Goal: Task Accomplishment & Management: Use online tool/utility

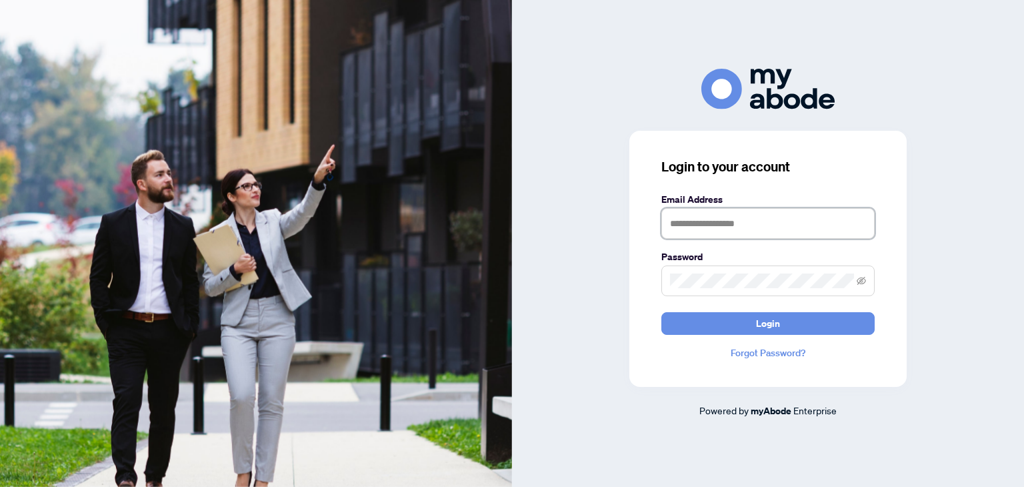
type input "**********"
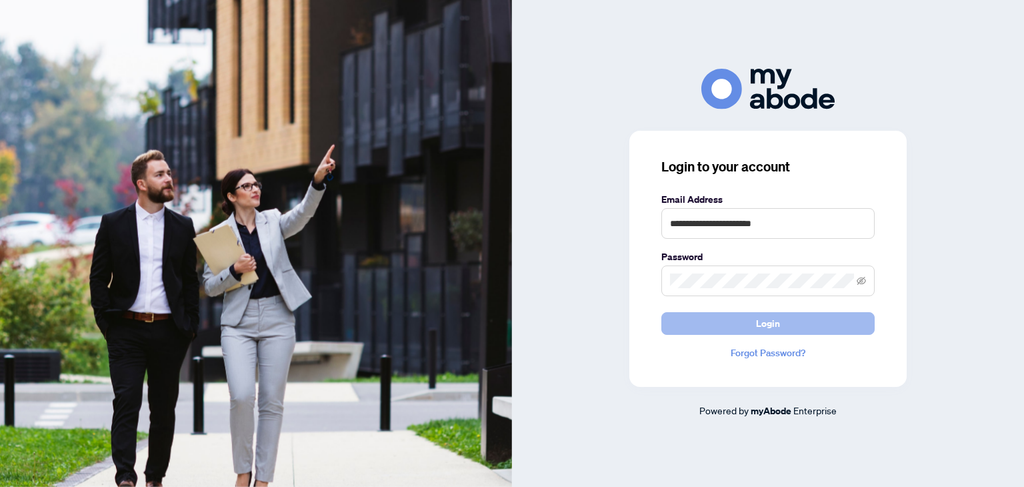
click at [768, 323] on span "Login" at bounding box center [768, 323] width 24 height 21
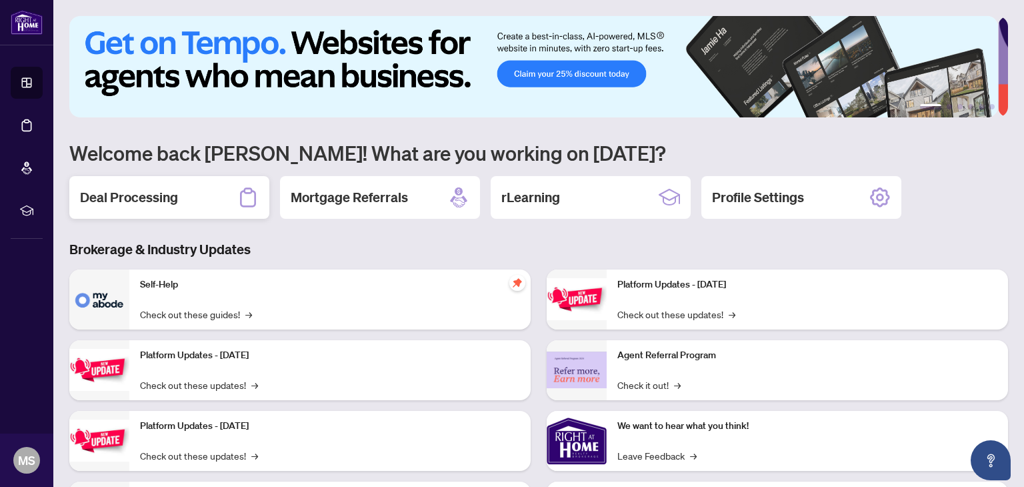
click at [143, 198] on h2 "Deal Processing" at bounding box center [129, 197] width 98 height 19
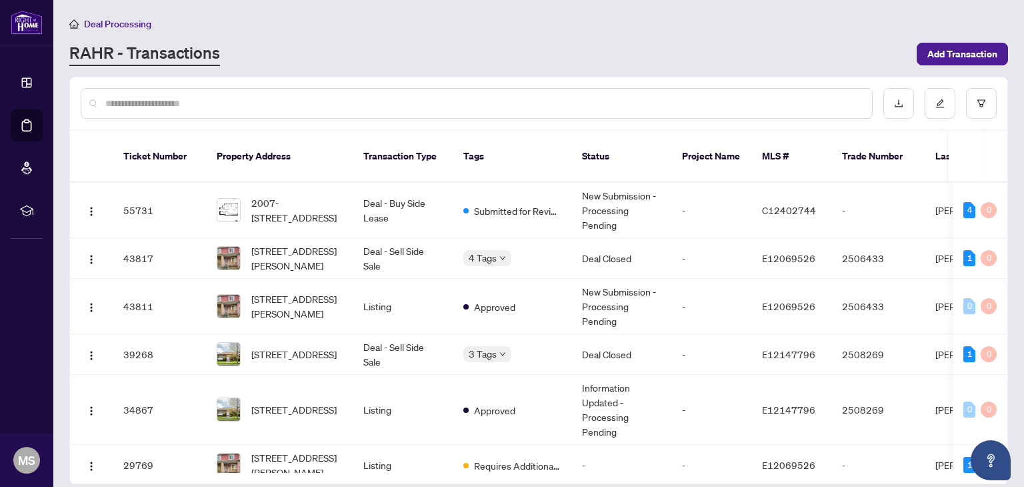
click at [966, 202] on div "4" at bounding box center [969, 210] width 12 height 16
click at [592, 205] on td "New Submission - Processing Pending" at bounding box center [621, 210] width 100 height 55
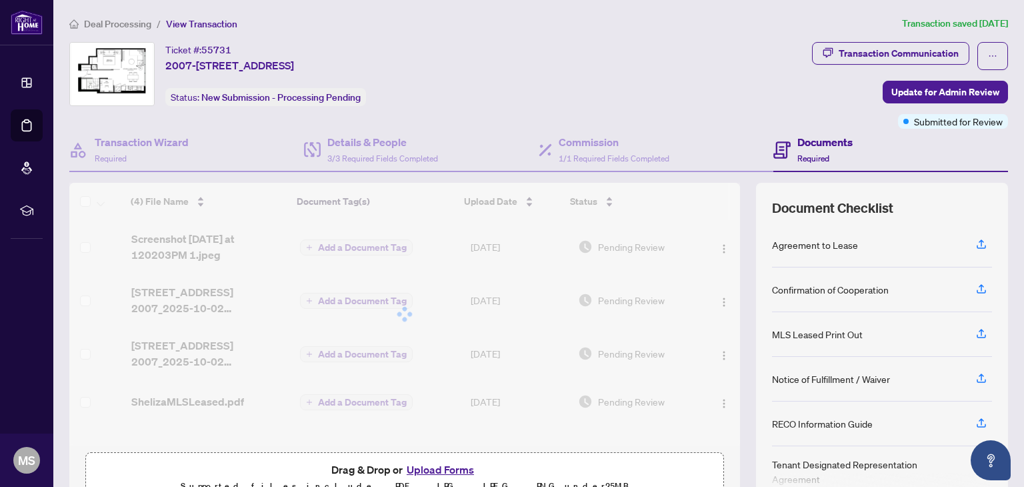
scroll to position [70, 0]
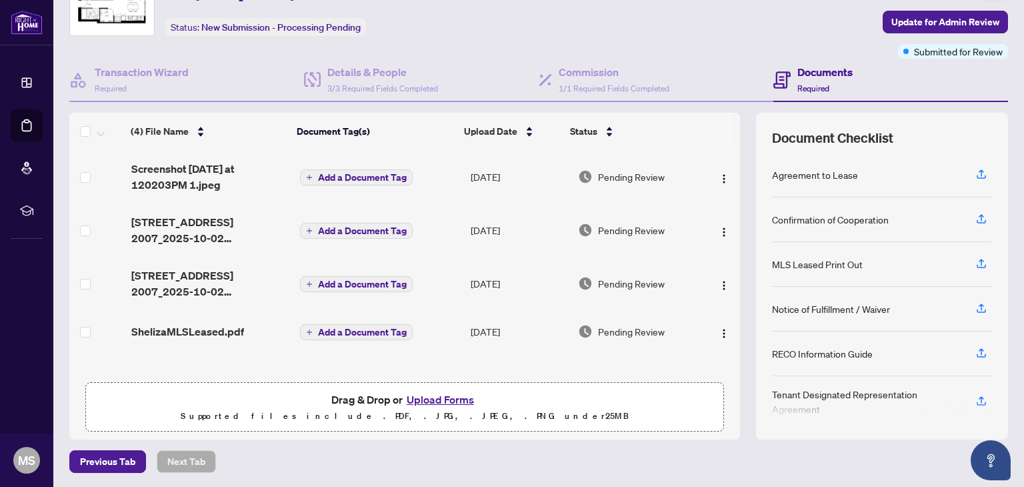
click at [422, 401] on button "Upload Forms" at bounding box center [440, 399] width 75 height 17
